Goal: Task Accomplishment & Management: Manage account settings

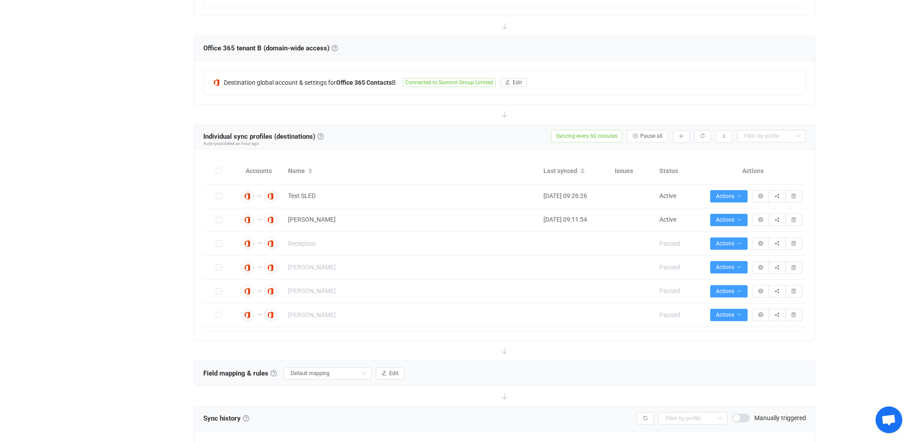
scroll to position [235, 0]
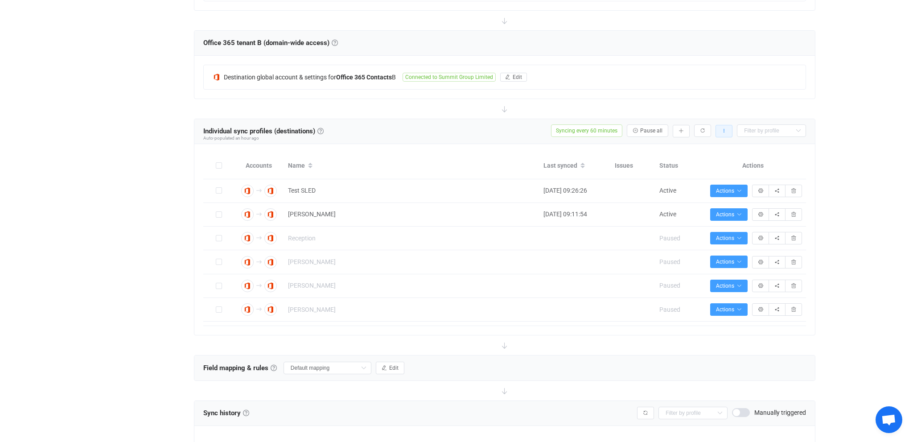
click at [725, 129] on icon "button" at bounding box center [723, 130] width 5 height 5
click at [612, 111] on div at bounding box center [504, 109] width 621 height 20
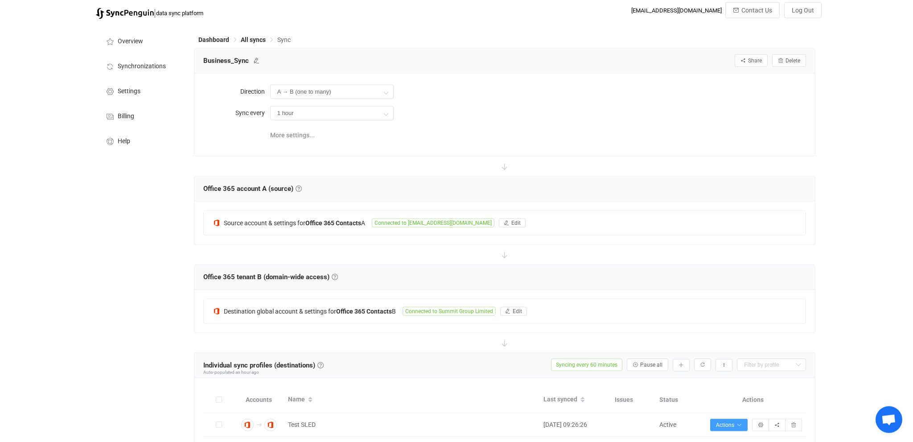
scroll to position [0, 0]
click at [123, 94] on span "Settings" at bounding box center [129, 92] width 23 height 7
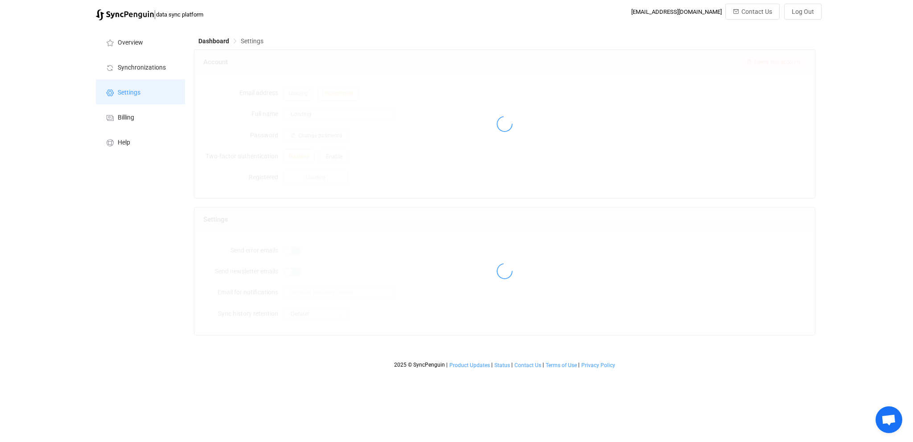
type input "Gwendoline Pelaez Garcia"
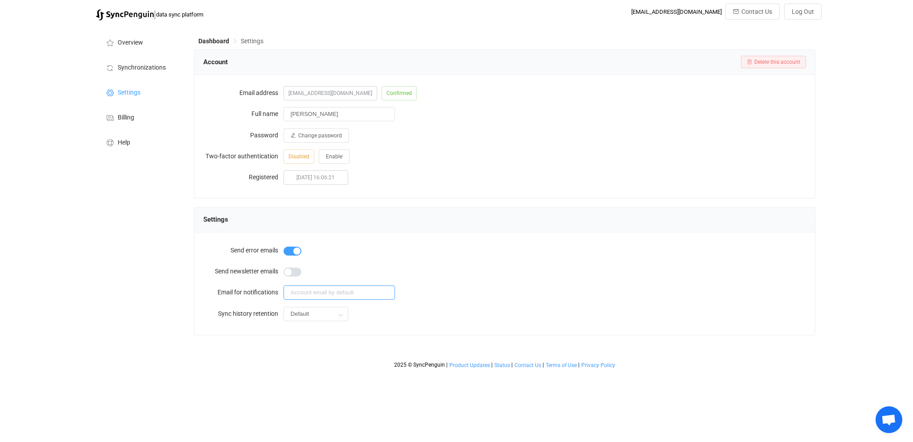
click at [354, 295] on input "text" at bounding box center [338, 292] width 111 height 14
type input "support@okam.ch"
click at [301, 373] on html "| data sync platform salesadmin@okam.ch Contact Us Log Out Overview Synchroniza…" at bounding box center [456, 186] width 913 height 373
click at [300, 316] on input "Default" at bounding box center [315, 314] width 65 height 14
click at [196, 355] on div "2025 © SyncPenguin | Product Updates | Status | Contact Us | Terms of Use | Pri…" at bounding box center [504, 356] width 621 height 25
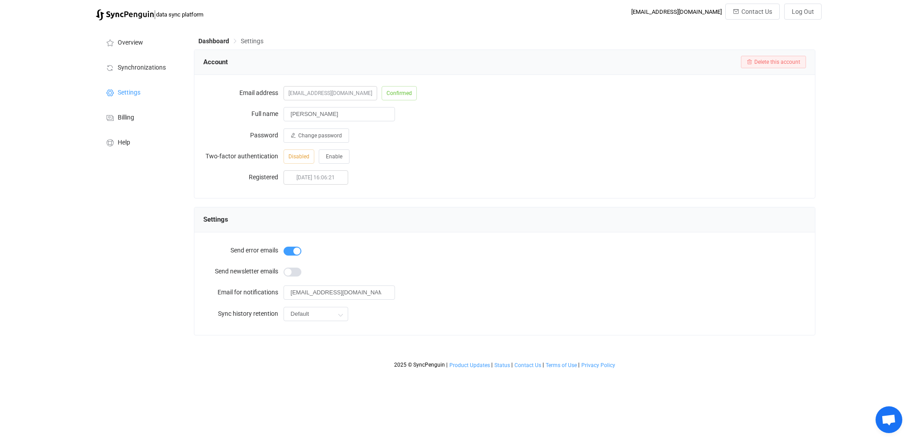
click at [247, 45] on span "Settings" at bounding box center [252, 40] width 23 height 7
click at [131, 120] on span "Billing" at bounding box center [126, 117] width 16 height 7
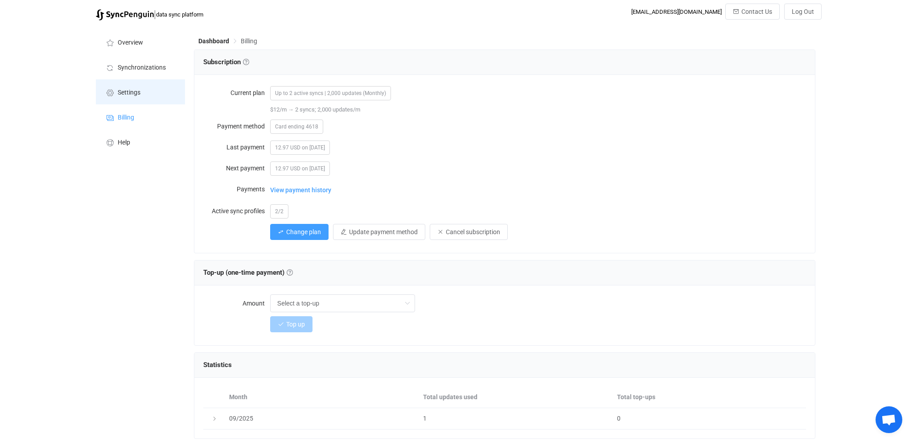
click at [135, 96] on span "Settings" at bounding box center [129, 92] width 23 height 7
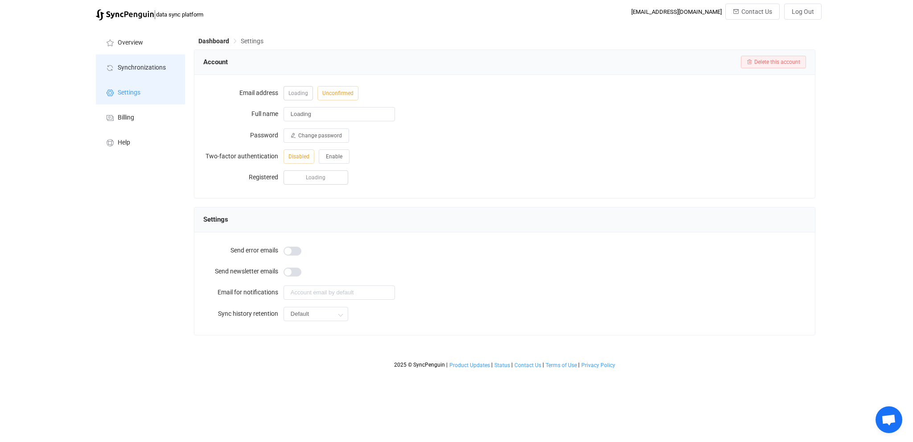
type input "Gwendoline Pelaez Garcia"
type input "support@okam.ch"
click at [134, 74] on li "Synchronizations" at bounding box center [140, 66] width 89 height 25
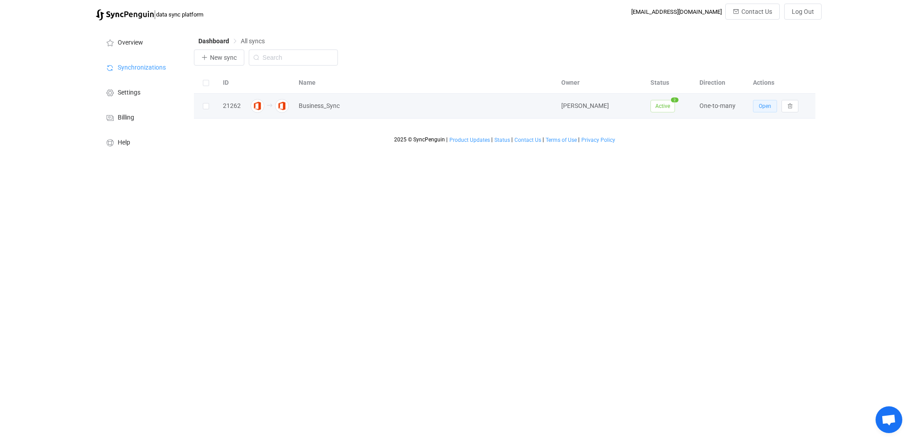
click at [767, 108] on span "Open" at bounding box center [765, 106] width 12 height 6
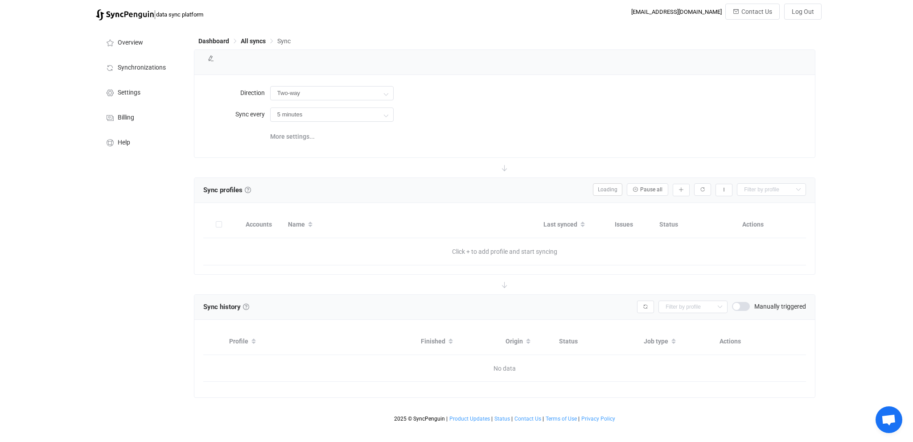
type input "A → B (one to many)"
type input "1 hour"
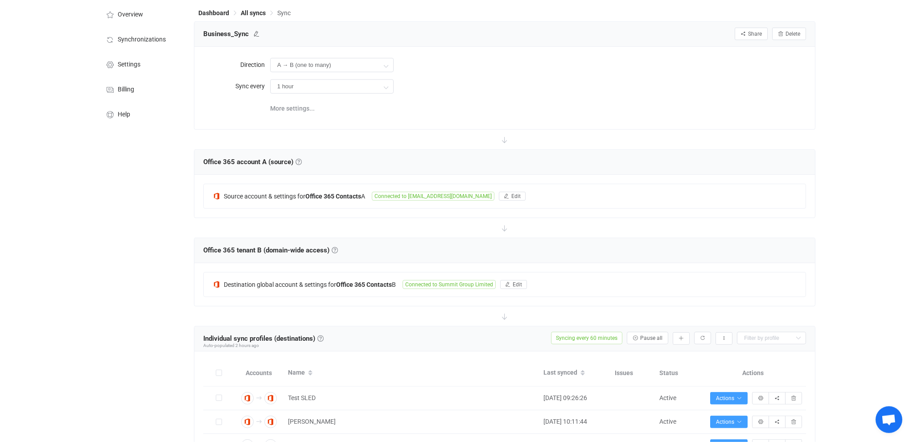
scroll to position [235, 0]
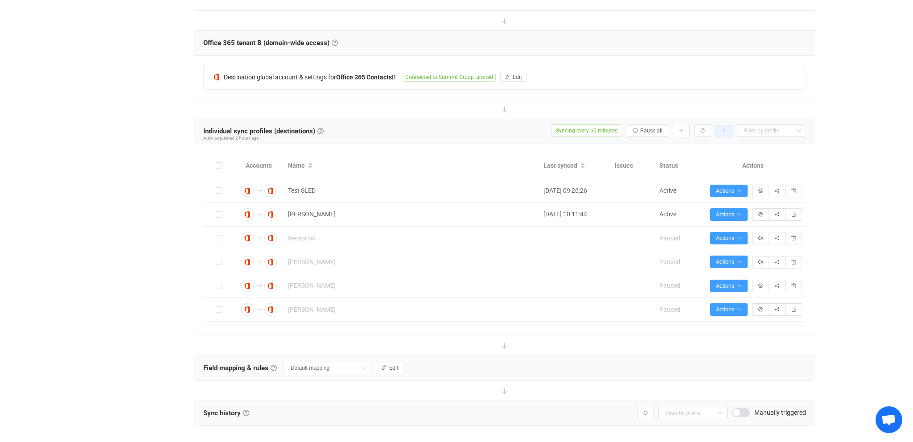
click at [724, 131] on icon "button" at bounding box center [723, 130] width 5 height 5
click at [681, 174] on li "Enable auto-populating…" at bounding box center [679, 170] width 101 height 16
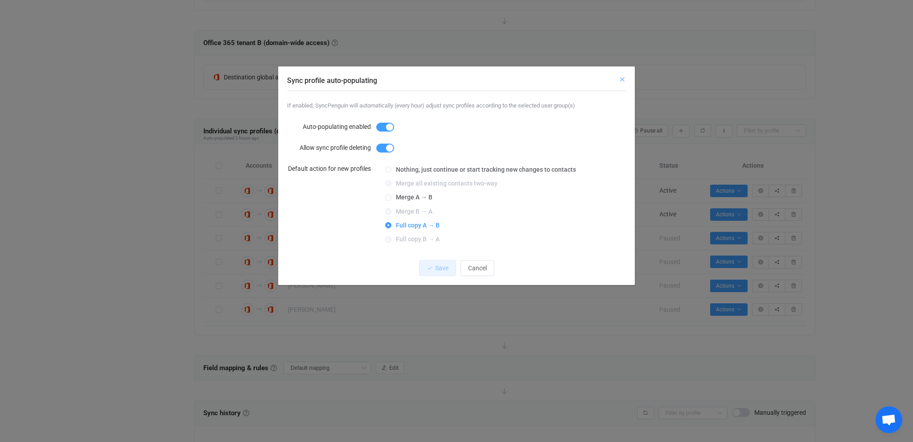
click at [624, 80] on icon "Close" at bounding box center [622, 79] width 7 height 7
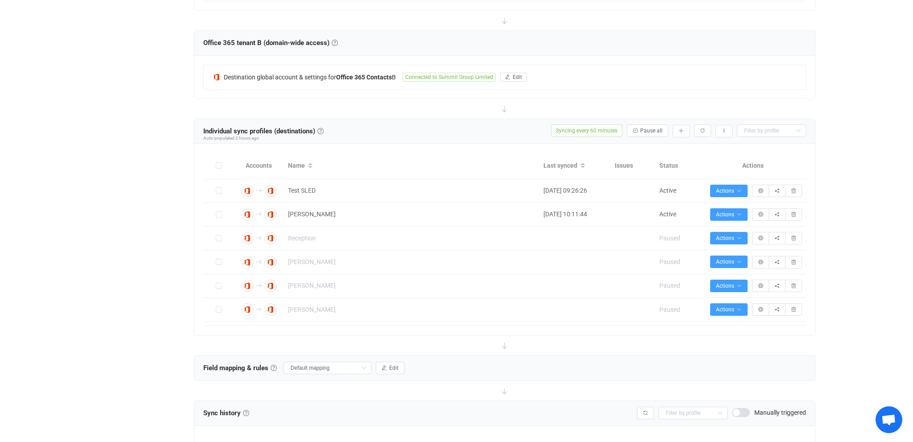
click at [183, 172] on div "Overview Synchronizations Settings Billing Help" at bounding box center [140, 272] width 98 height 964
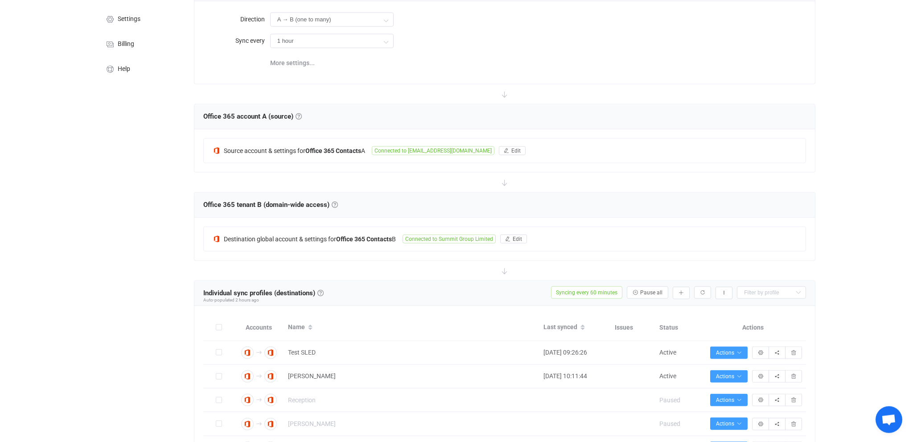
scroll to position [94, 0]
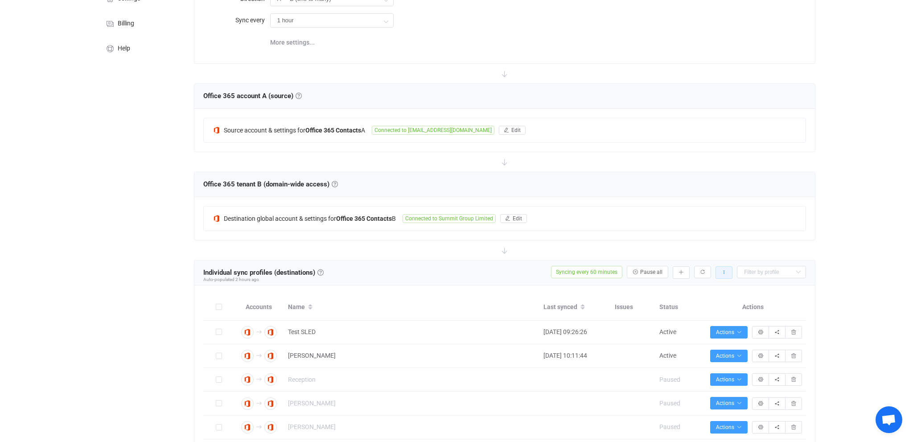
click at [724, 270] on icon "button" at bounding box center [723, 272] width 5 height 5
click at [667, 310] on li "Enable auto-populating…" at bounding box center [679, 312] width 101 height 16
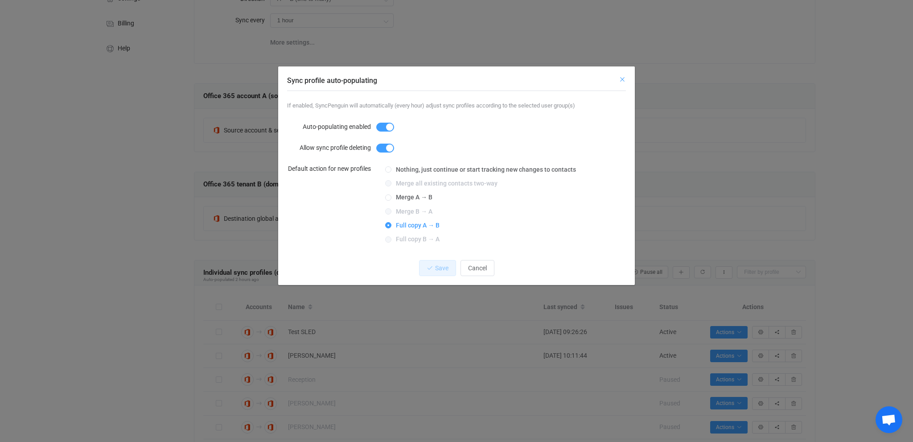
click at [623, 79] on icon "Close" at bounding box center [622, 79] width 7 height 7
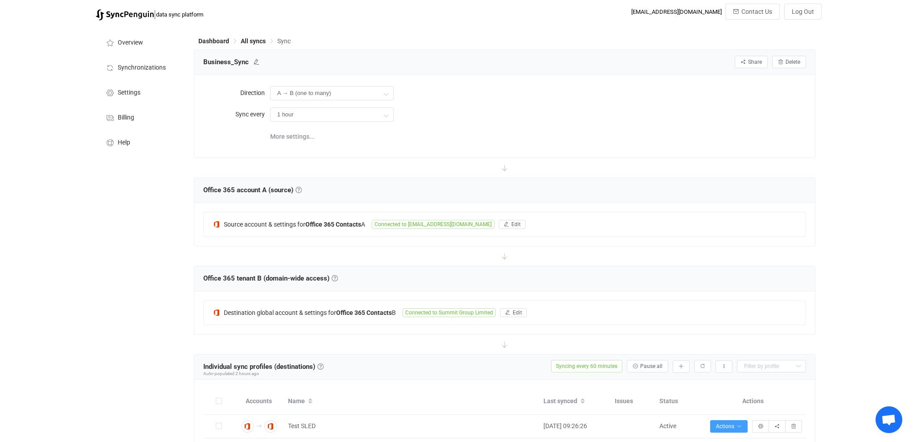
scroll to position [235, 0]
